Goal: Task Accomplishment & Management: Complete application form

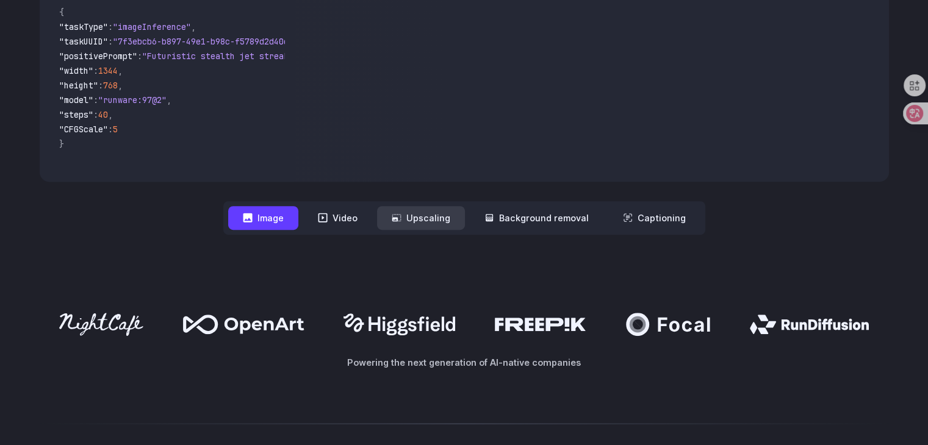
click at [424, 221] on button "Upscaling" at bounding box center [421, 218] width 88 height 24
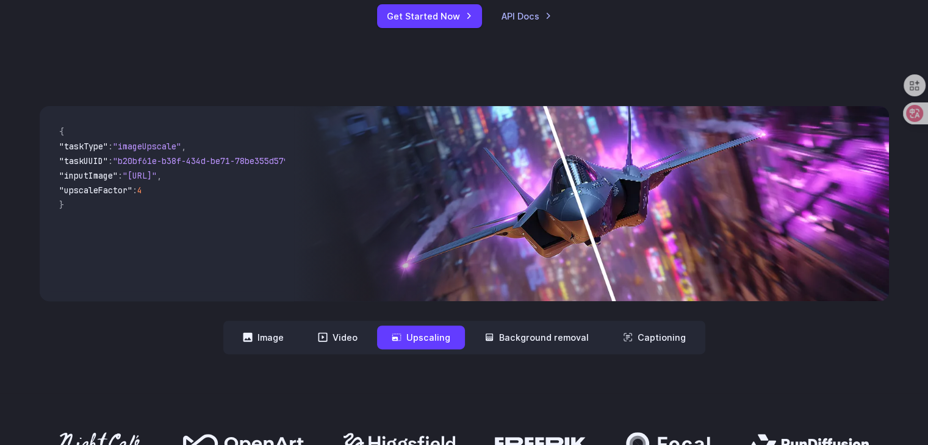
scroll to position [366, 0]
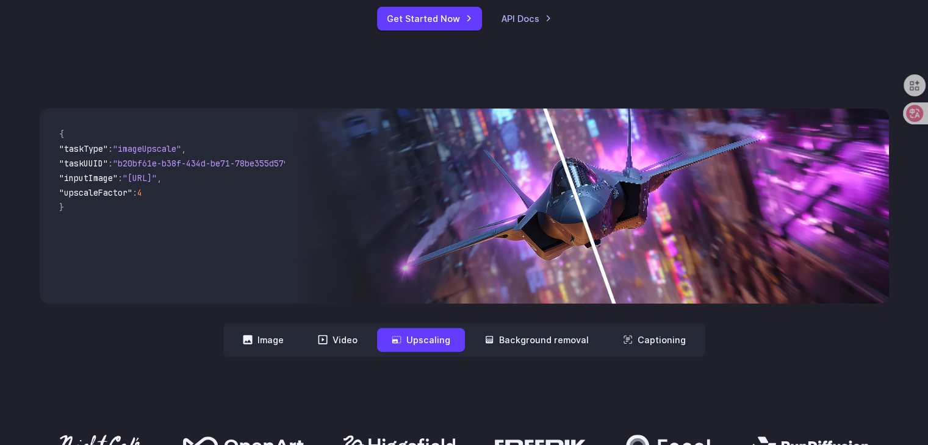
click at [523, 327] on nav "**********" at bounding box center [464, 340] width 482 height 34
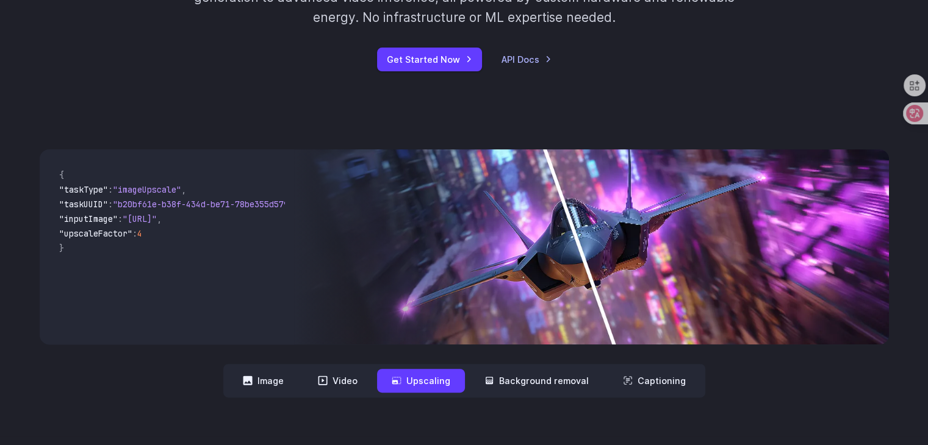
scroll to position [305, 0]
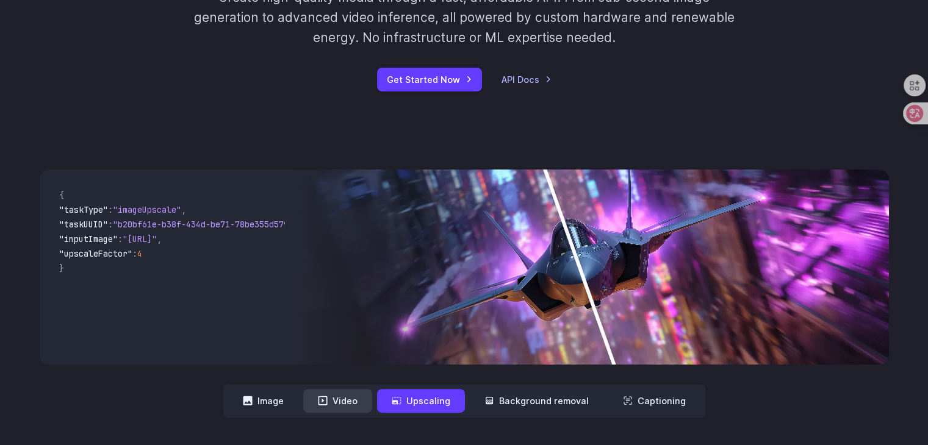
click at [333, 408] on button "Video" at bounding box center [337, 401] width 69 height 24
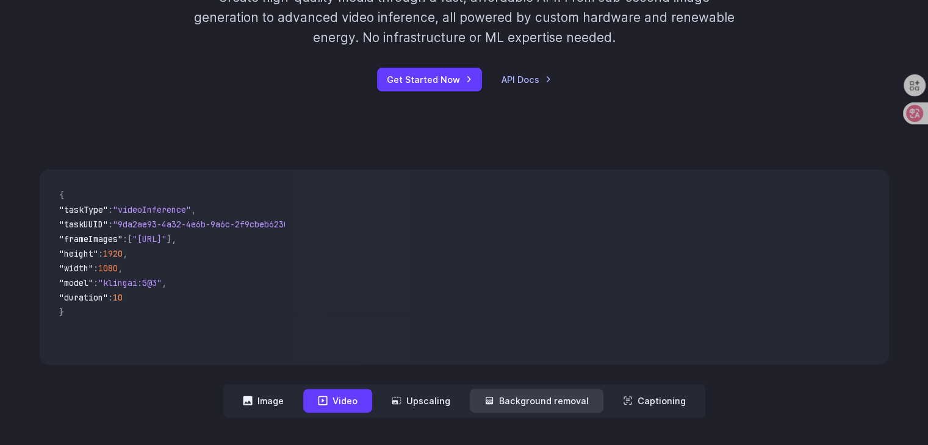
click at [531, 399] on button "Background removal" at bounding box center [537, 401] width 134 height 24
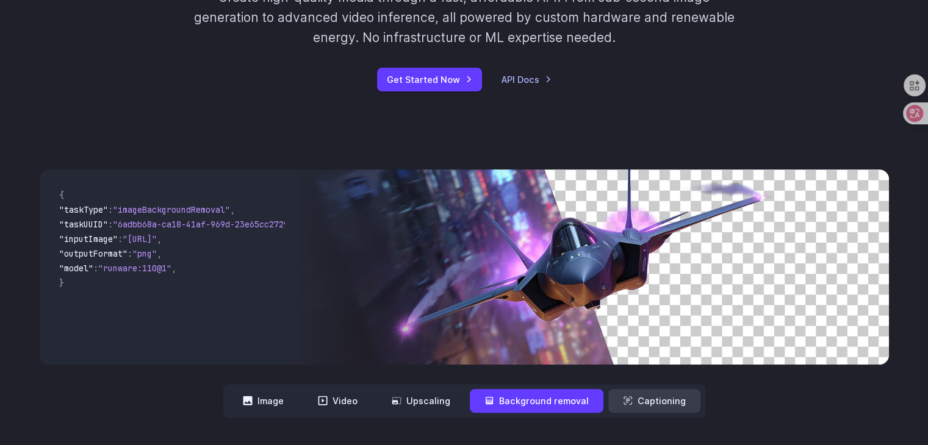
click at [646, 399] on button "Captioning" at bounding box center [654, 401] width 92 height 24
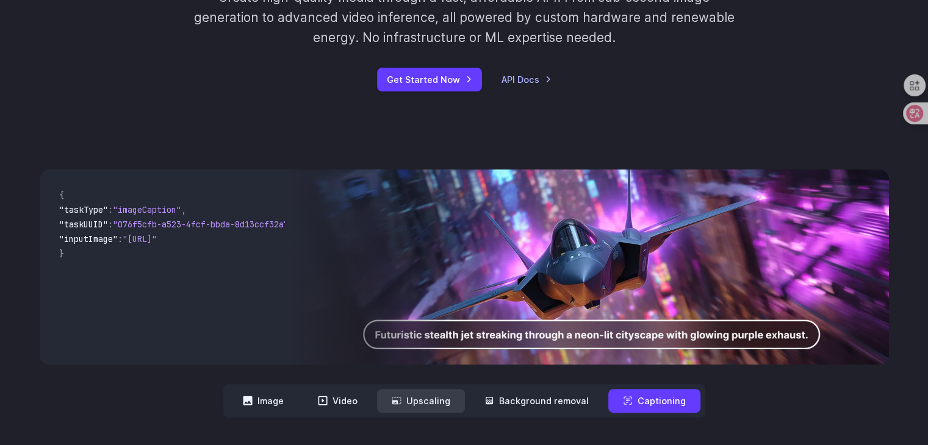
click at [438, 406] on button "Upscaling" at bounding box center [421, 401] width 88 height 24
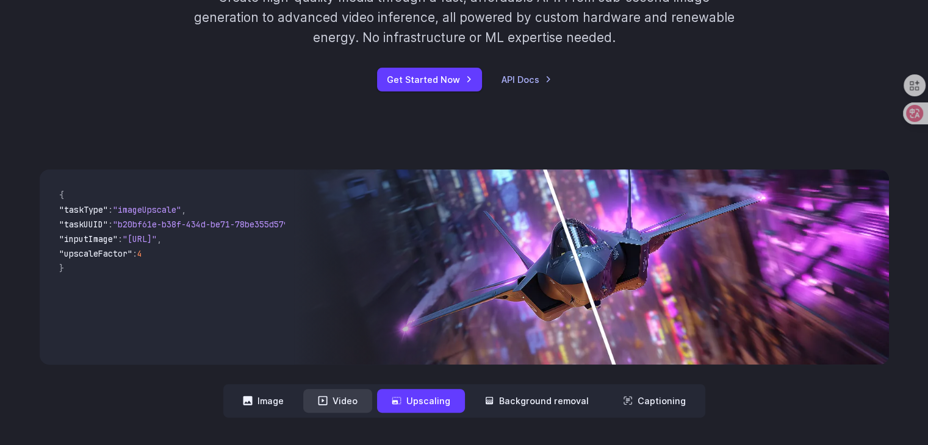
click at [361, 399] on button "Video" at bounding box center [337, 401] width 69 height 24
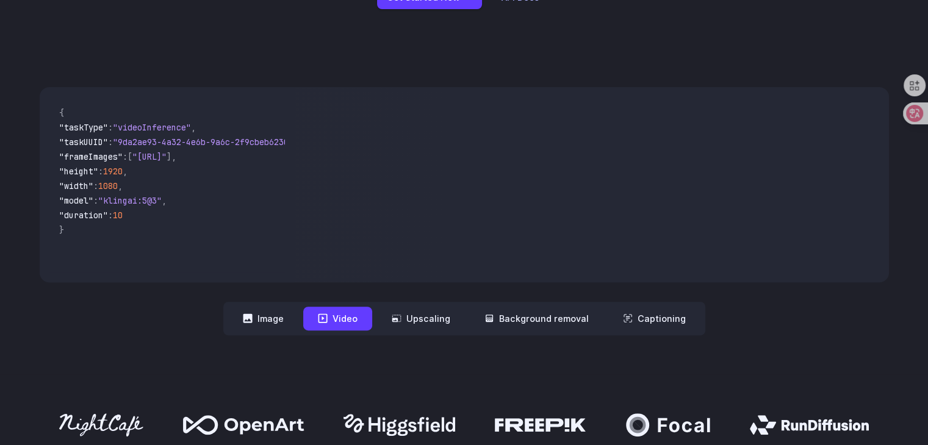
scroll to position [427, 0]
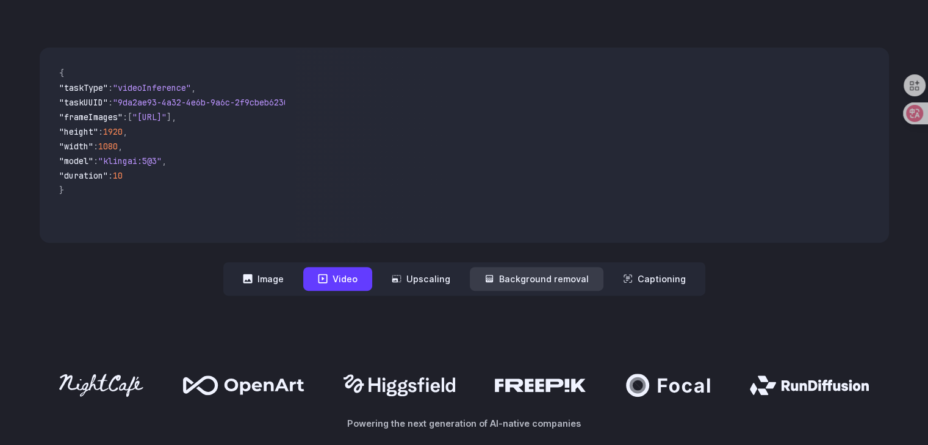
click at [521, 279] on button "Background removal" at bounding box center [537, 279] width 134 height 24
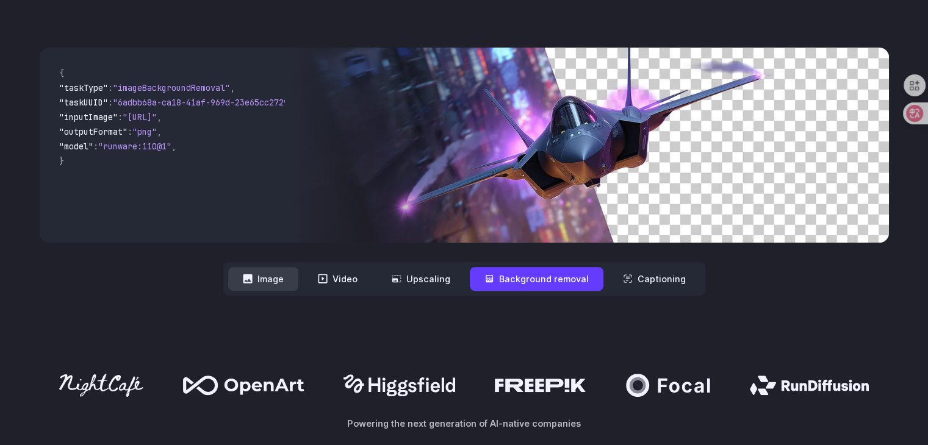
click at [276, 291] on button "Image" at bounding box center [263, 279] width 70 height 24
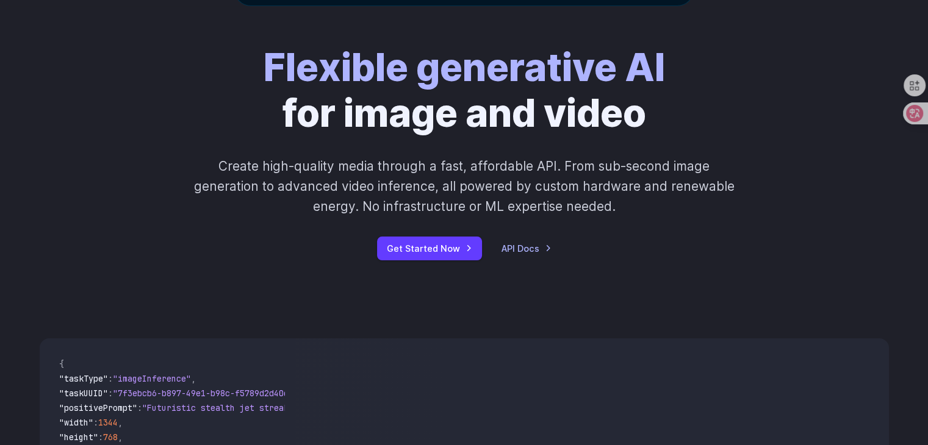
scroll to position [122, 0]
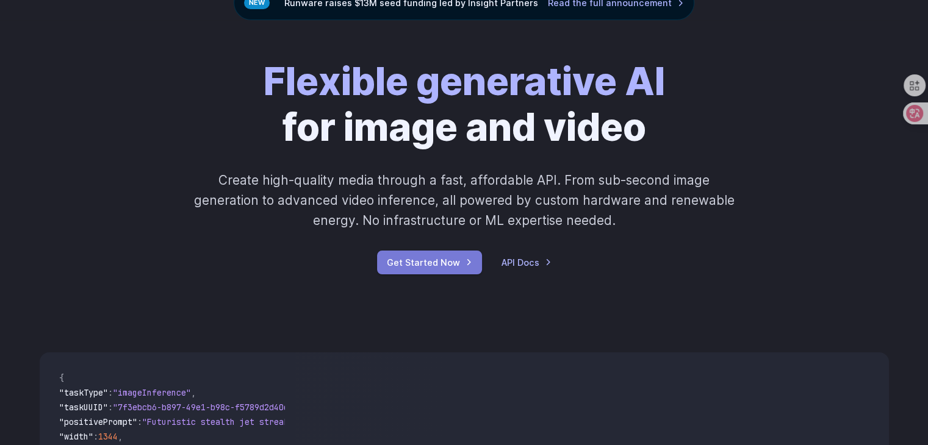
click at [414, 260] on link "Get Started Now" at bounding box center [429, 263] width 105 height 24
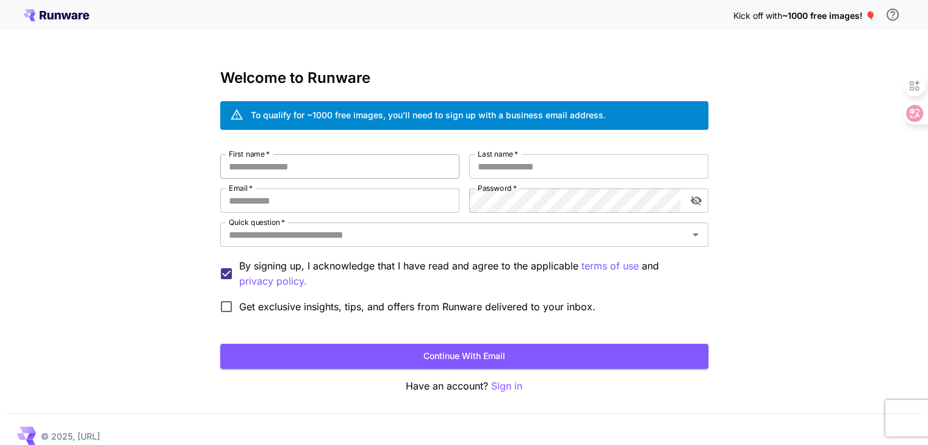
click at [315, 165] on input "First name   *" at bounding box center [339, 166] width 239 height 24
type input "******"
click at [307, 204] on input "Email   *" at bounding box center [339, 200] width 239 height 24
click at [377, 202] on input "Email   *" at bounding box center [339, 200] width 239 height 24
